Goal: Task Accomplishment & Management: Use online tool/utility

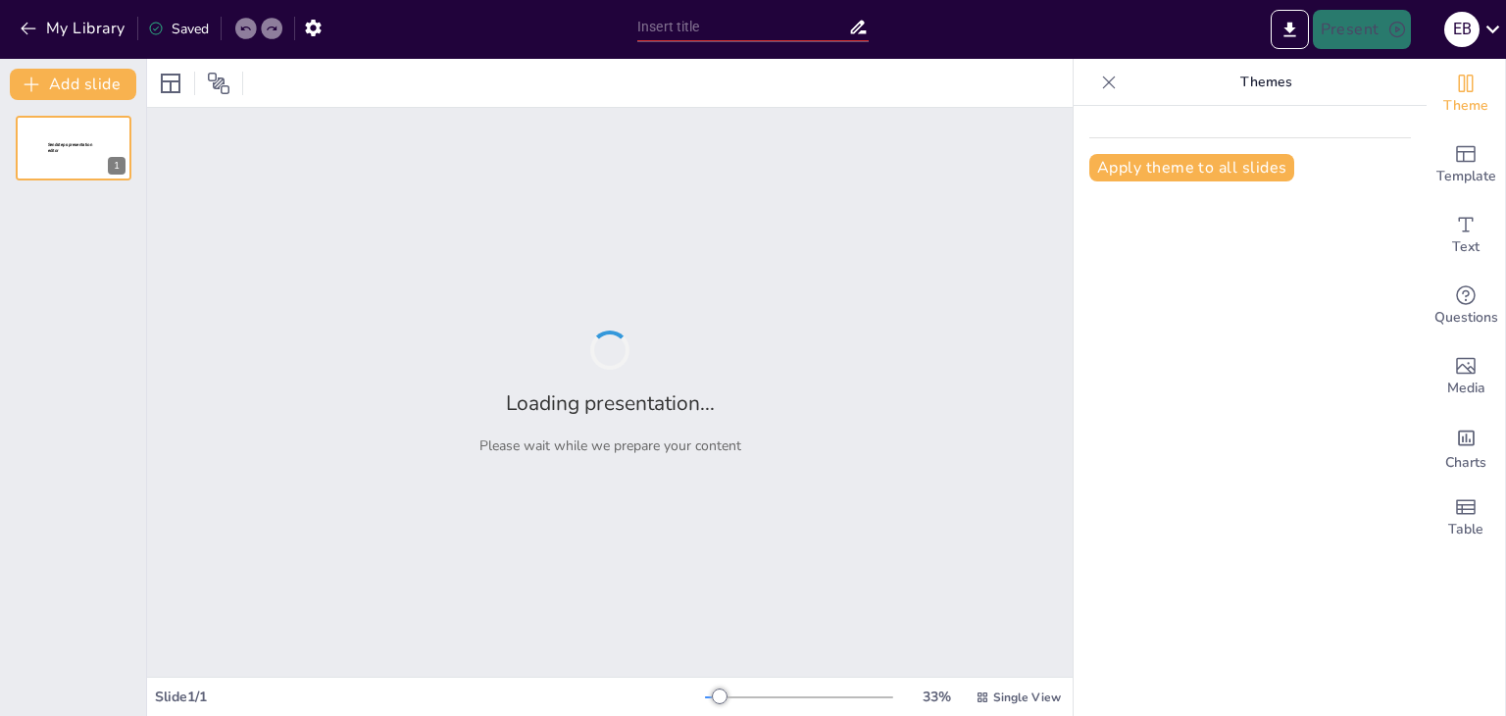
type input "New Sendsteps"
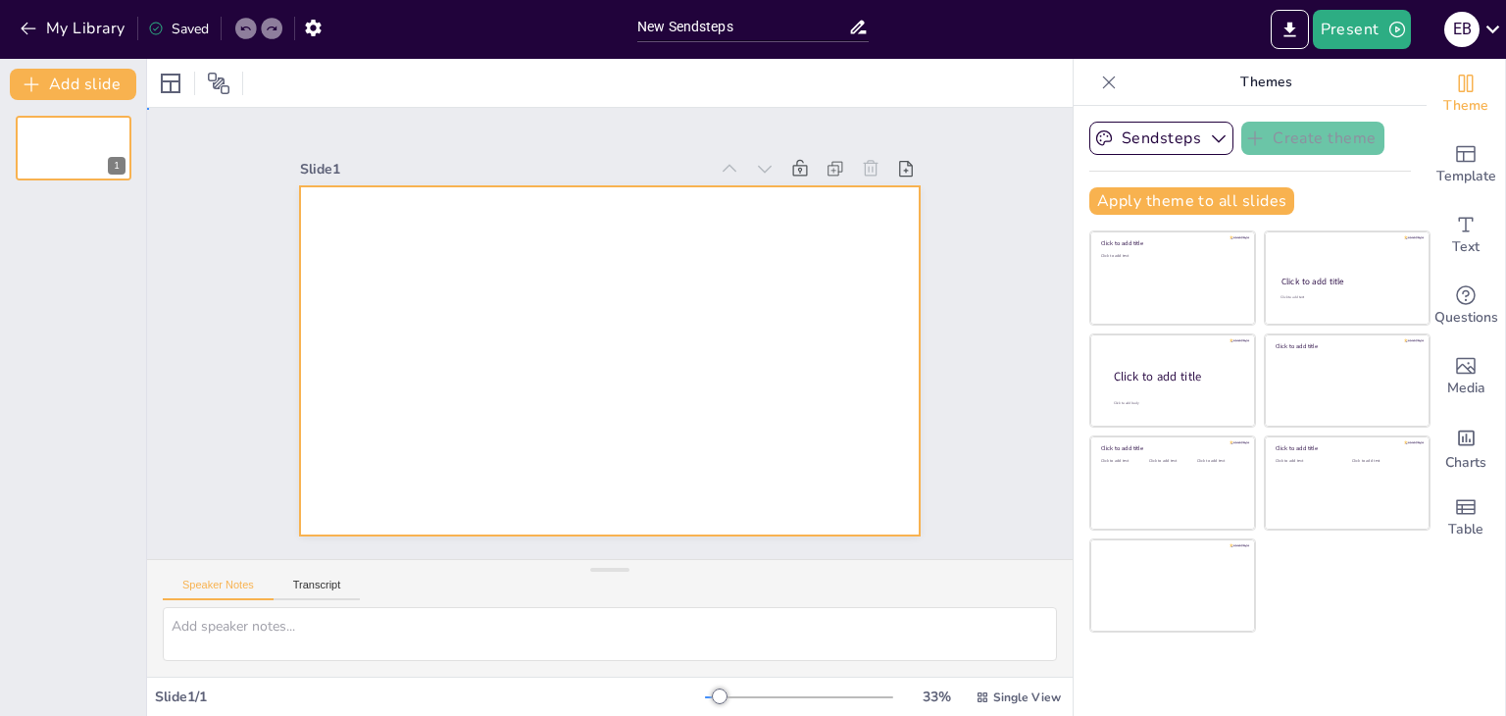
click at [442, 285] on div at bounding box center [596, 309] width 712 height 613
click at [32, 28] on icon "button" at bounding box center [28, 29] width 15 height 13
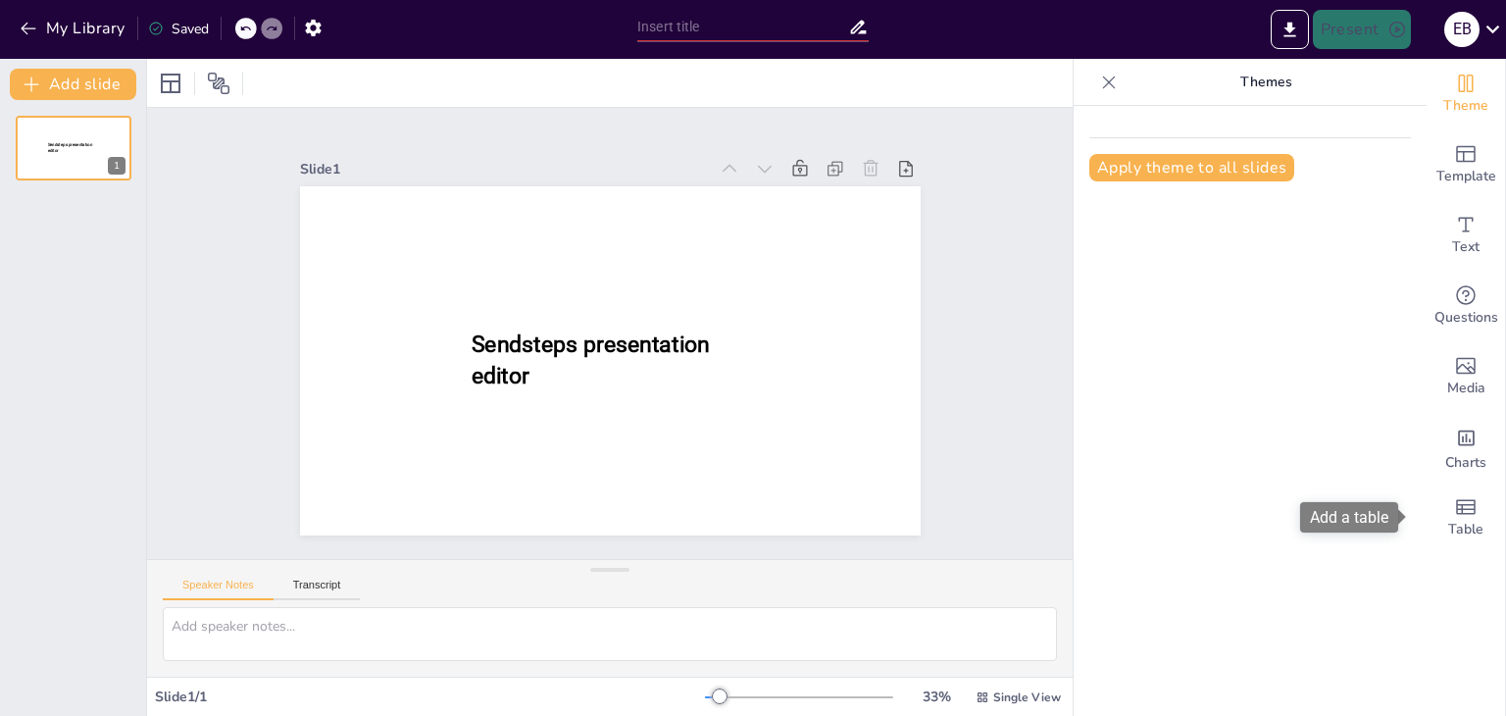
type input "New Sendsteps"
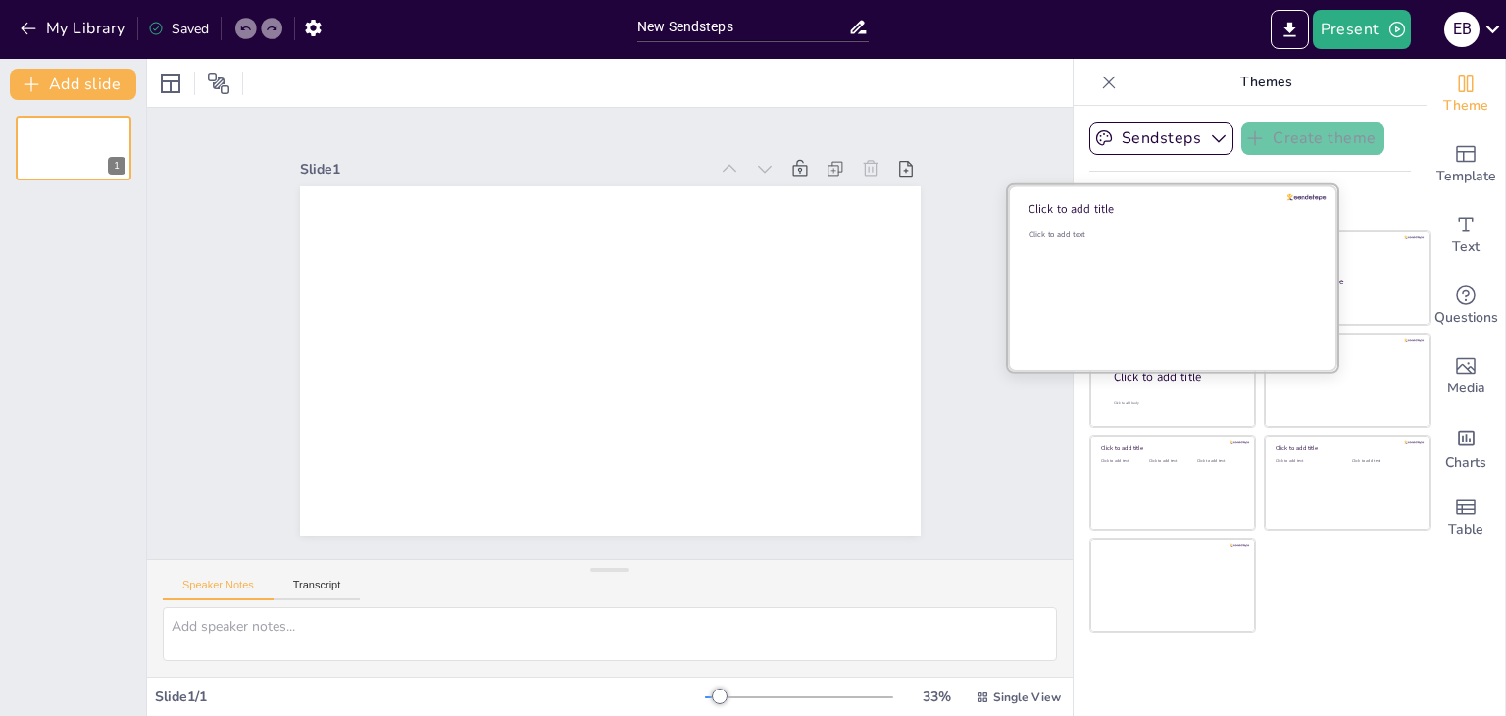
click at [1234, 285] on div "Click to add text" at bounding box center [1170, 290] width 280 height 122
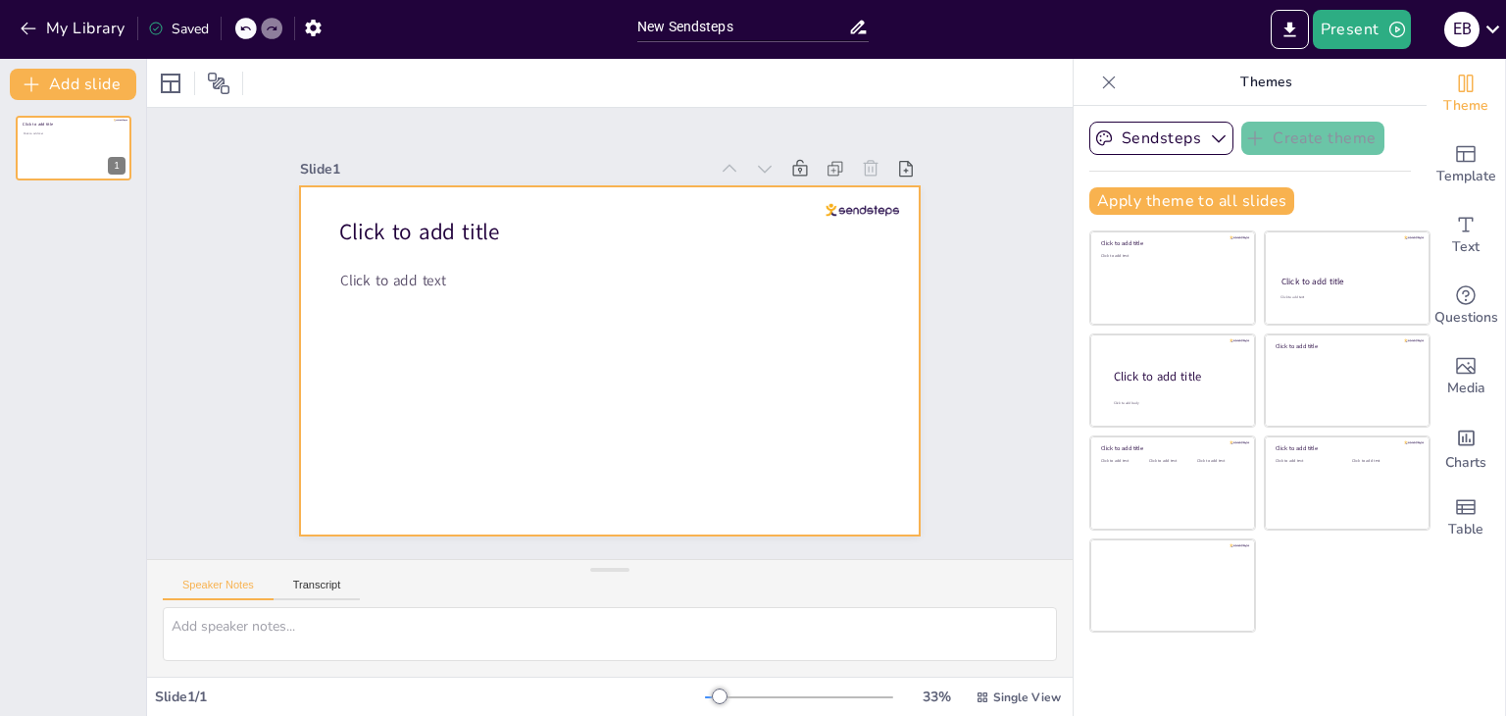
click at [565, 357] on div at bounding box center [610, 360] width 621 height 349
drag, startPoint x: 176, startPoint y: 259, endPoint x: 20, endPoint y: 24, distance: 282.3
click at [20, 24] on div "My Library Saved New Sendsteps Present e b Document fonts Akatab Recently used …" at bounding box center [753, 358] width 1506 height 716
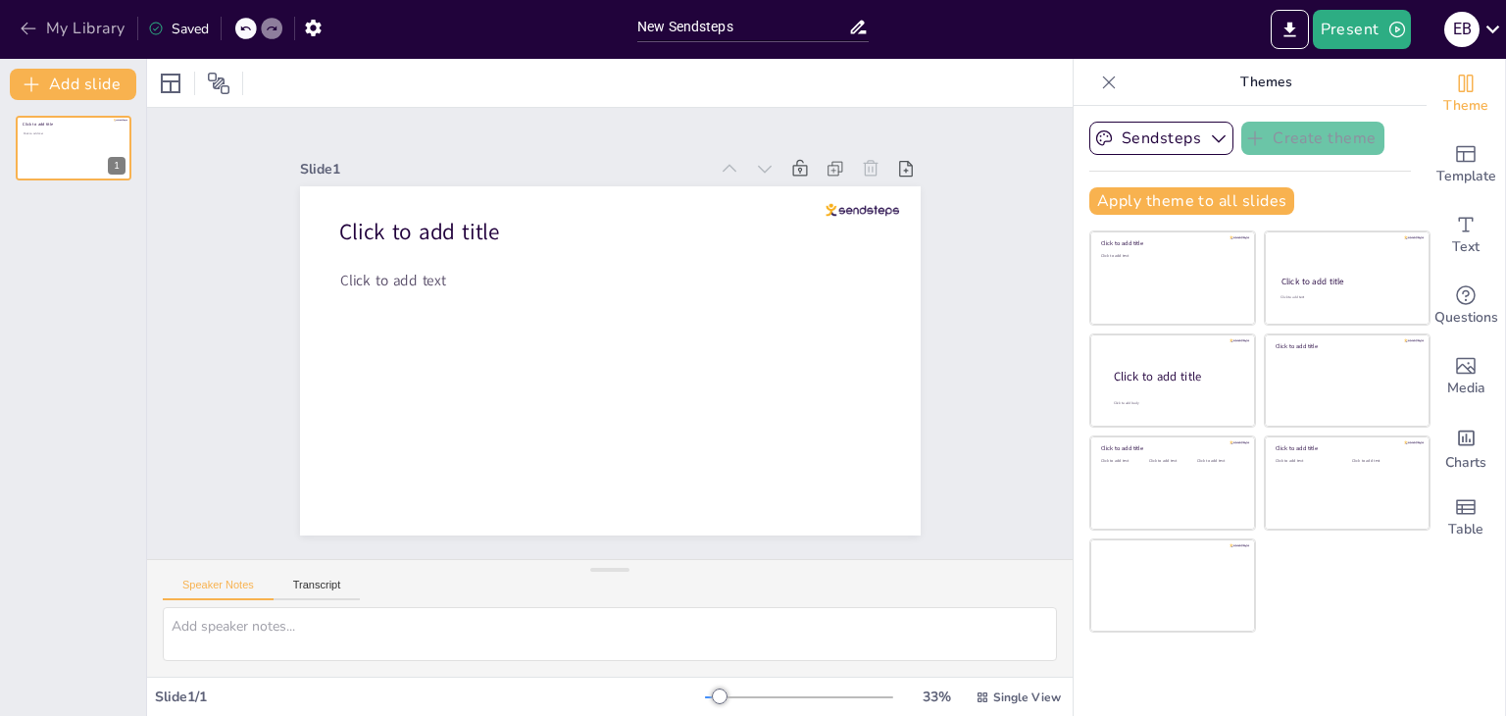
click at [20, 24] on icon "button" at bounding box center [29, 29] width 20 height 20
